Goal: Complete application form

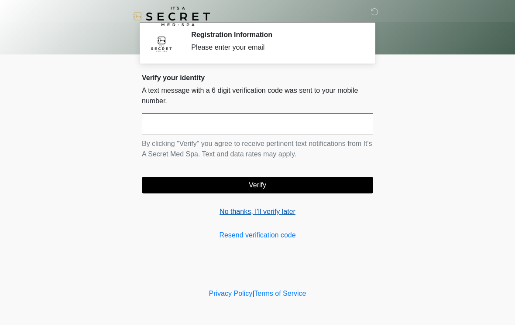
click at [246, 213] on link "No thanks, I'll verify later" at bounding box center [257, 212] width 231 height 10
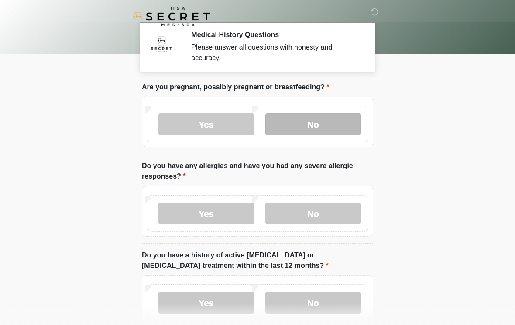
click at [323, 125] on label "No" at bounding box center [313, 124] width 96 height 22
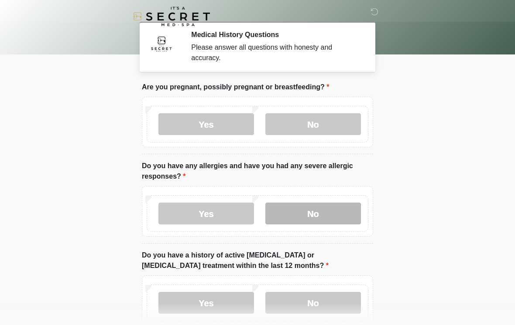
click at [342, 220] on label "No" at bounding box center [313, 214] width 96 height 22
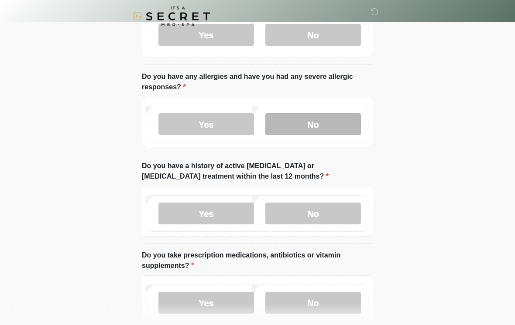
scroll to position [89, 0]
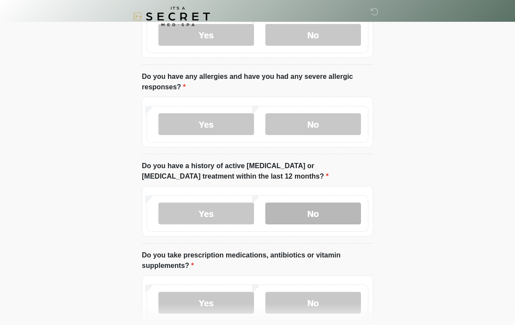
click at [343, 215] on label "No" at bounding box center [313, 214] width 96 height 22
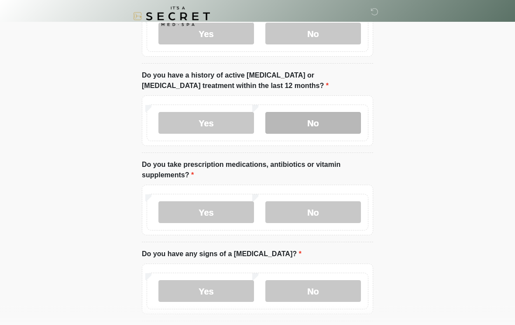
scroll to position [184, 0]
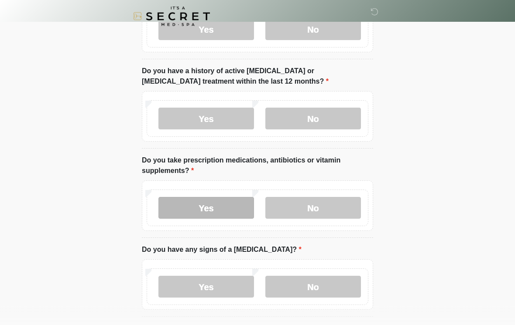
click at [208, 203] on label "Yes" at bounding box center [206, 209] width 96 height 22
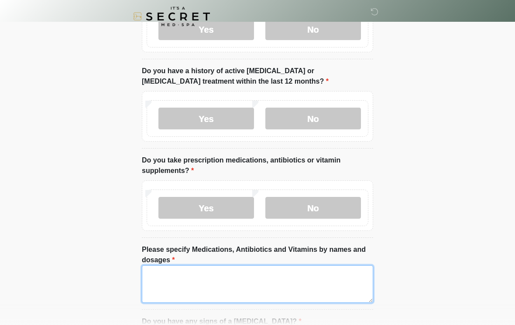
click at [292, 285] on textarea "Please specify Medications, Antibiotics and Vitamins by names and dosages" at bounding box center [257, 285] width 231 height 38
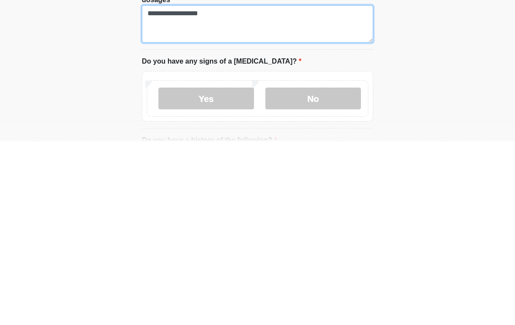
scroll to position [261, 0]
type textarea "**********"
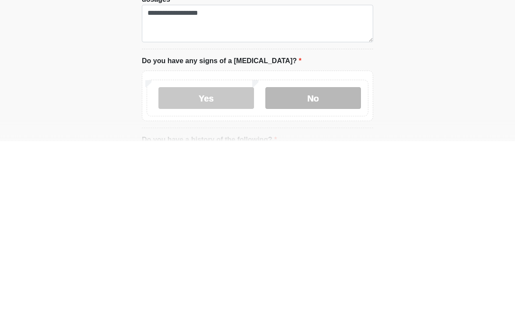
click at [313, 271] on label "No" at bounding box center [313, 282] width 96 height 22
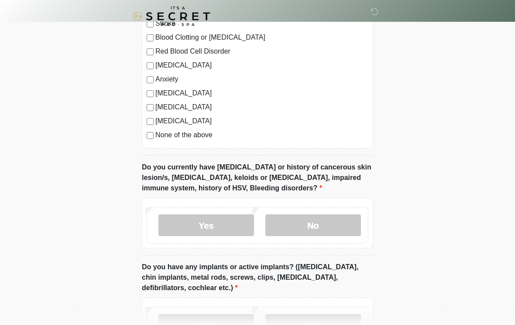
scroll to position [634, 0]
click at [328, 231] on label "No" at bounding box center [313, 226] width 96 height 22
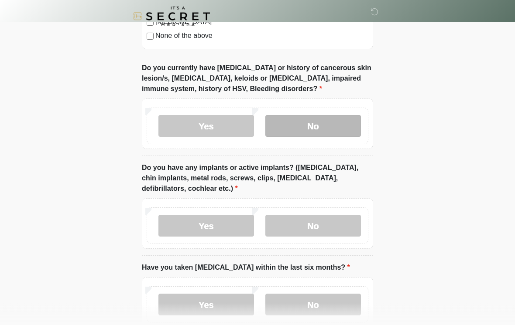
scroll to position [736, 0]
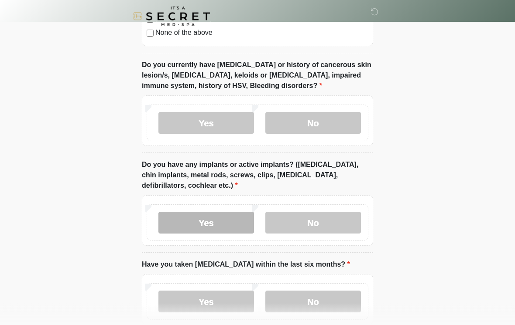
click at [224, 222] on label "Yes" at bounding box center [206, 223] width 96 height 22
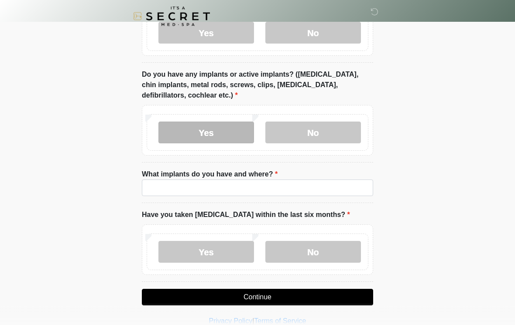
scroll to position [827, 0]
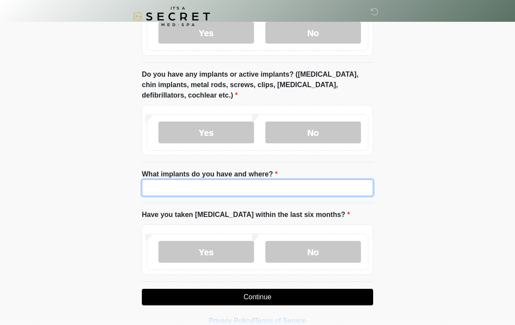
click at [324, 190] on input "What implants do you have and where?" at bounding box center [257, 188] width 231 height 17
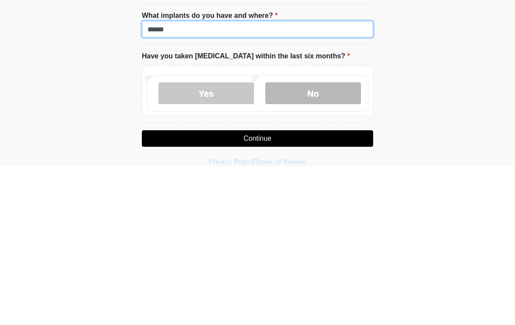
type input "******"
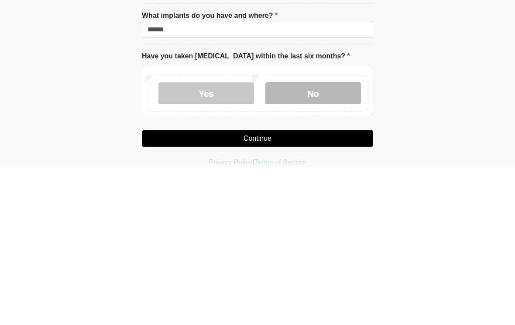
click at [326, 241] on label "No" at bounding box center [313, 252] width 96 height 22
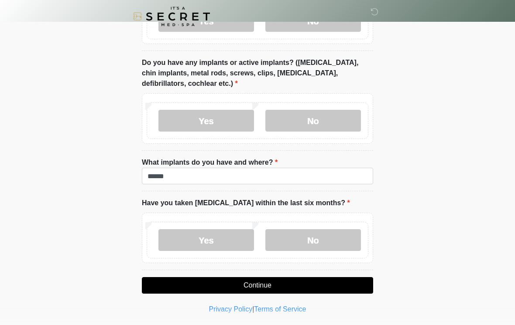
click at [294, 286] on button "Continue" at bounding box center [257, 285] width 231 height 17
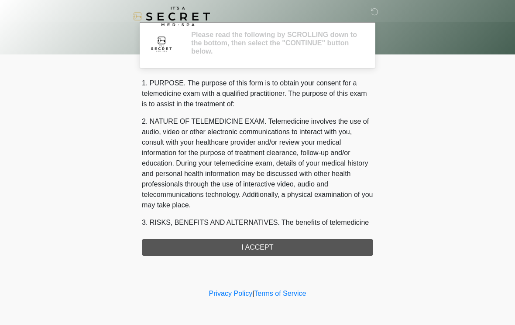
scroll to position [0, 0]
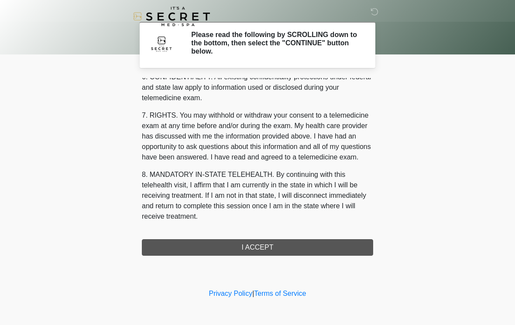
click at [290, 248] on button "I ACCEPT" at bounding box center [257, 248] width 231 height 17
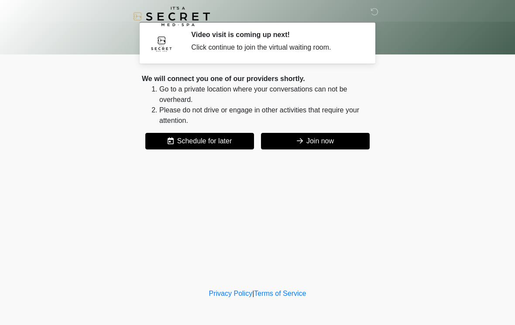
click at [327, 146] on button "Join now" at bounding box center [315, 141] width 109 height 17
